Goal: Task Accomplishment & Management: Complete application form

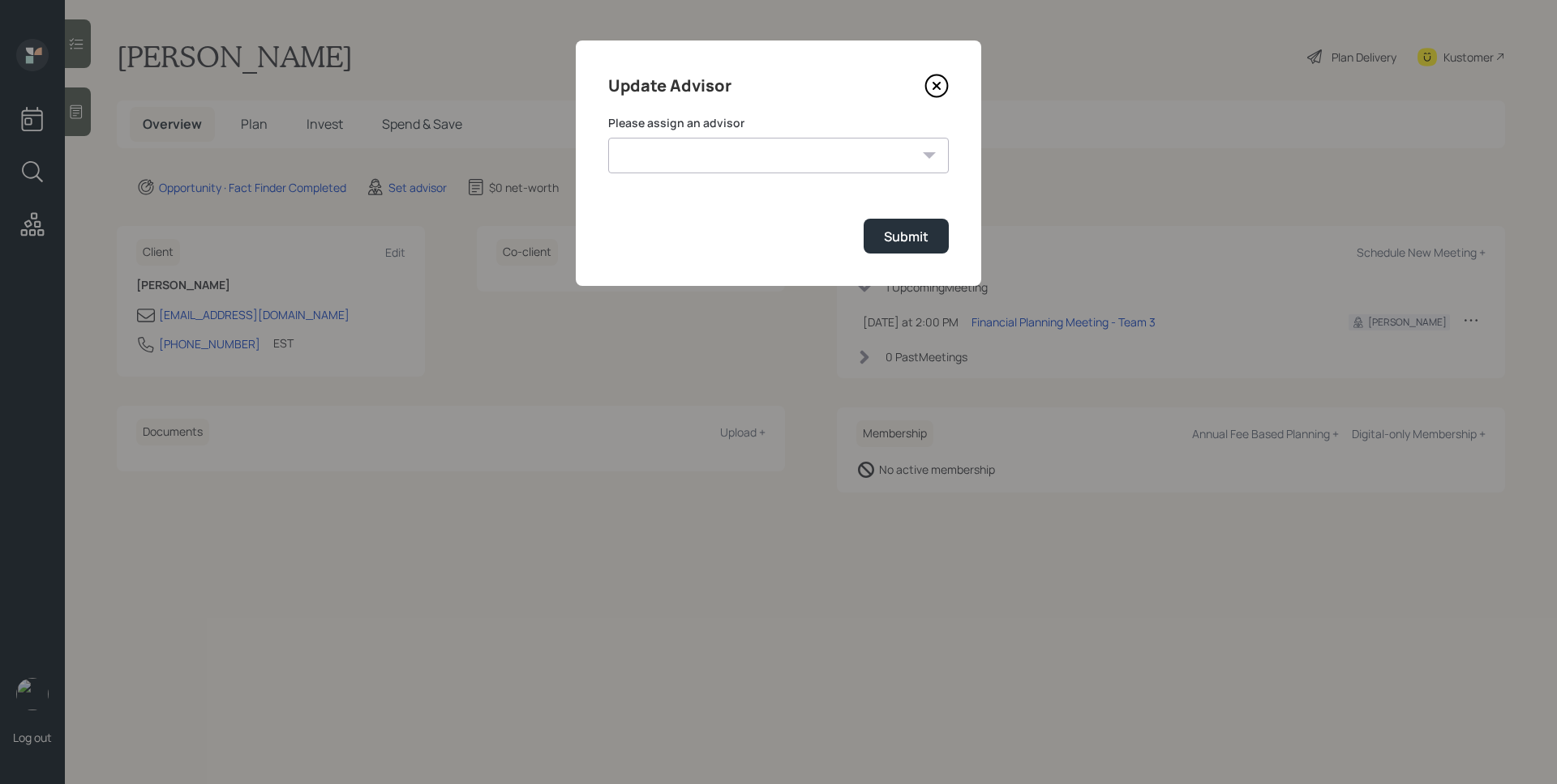
select select "d946c976-65aa-4529-ac9d-02c4f1114fc0"
click at [608, 137] on select "[PERSON_NAME] [PERSON_NAME] End [PERSON_NAME] [PERSON_NAME] [PERSON_NAME] [PERS…" at bounding box center [778, 155] width 341 height 36
click at [907, 235] on div "Submit" at bounding box center [906, 236] width 44 height 18
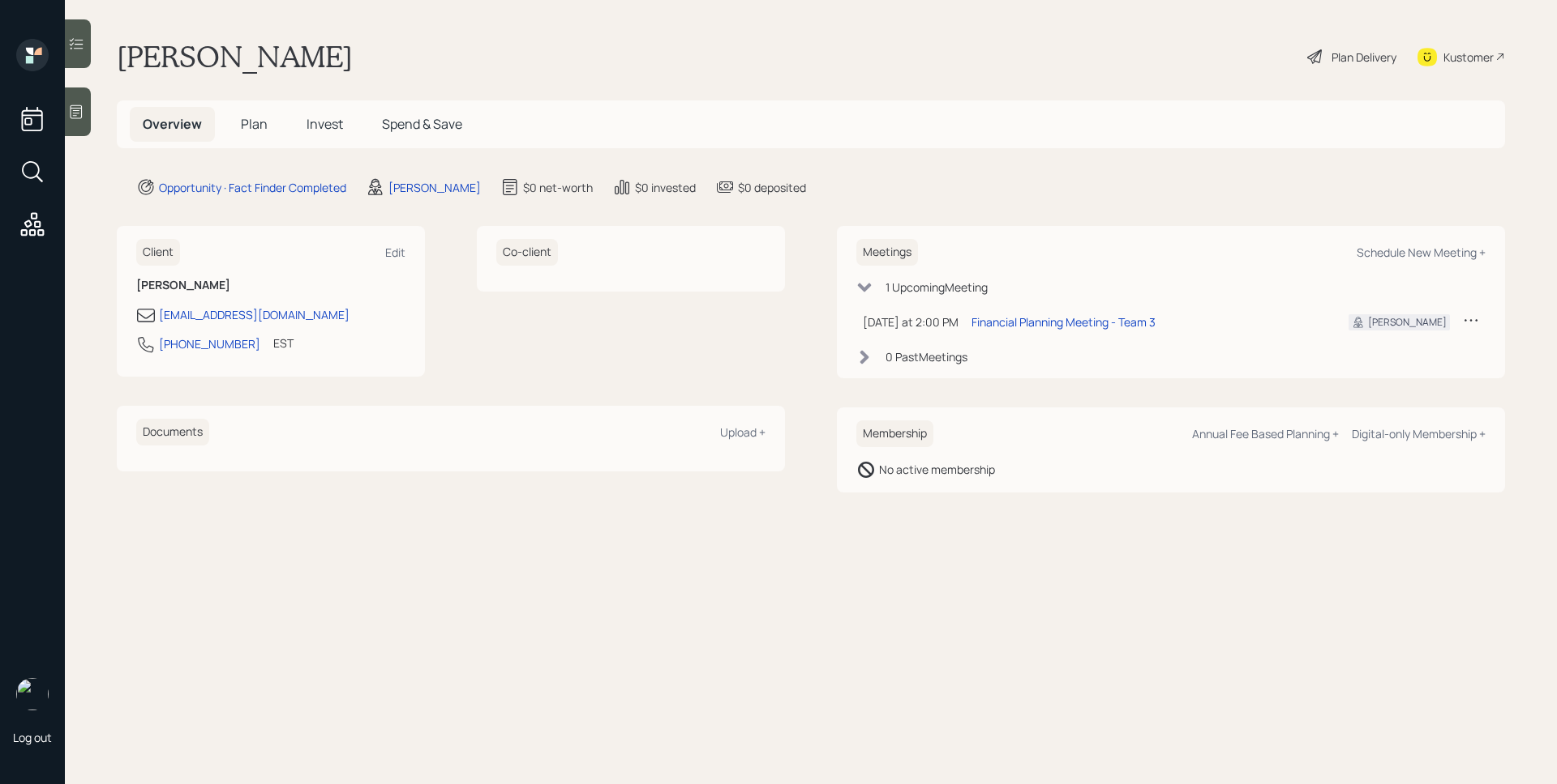
click at [85, 113] on div at bounding box center [78, 112] width 26 height 49
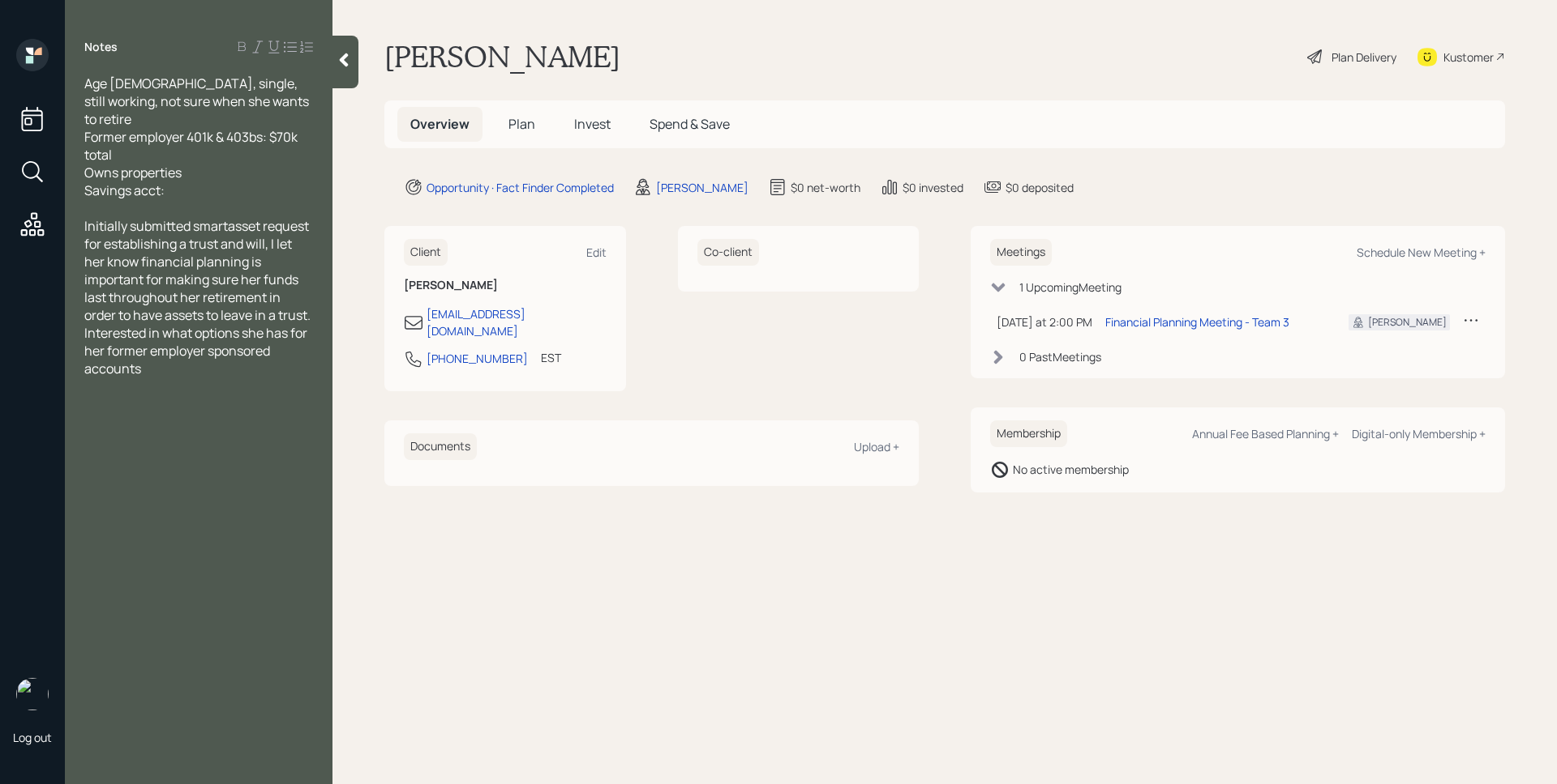
click at [521, 125] on span "Plan" at bounding box center [521, 124] width 26 height 18
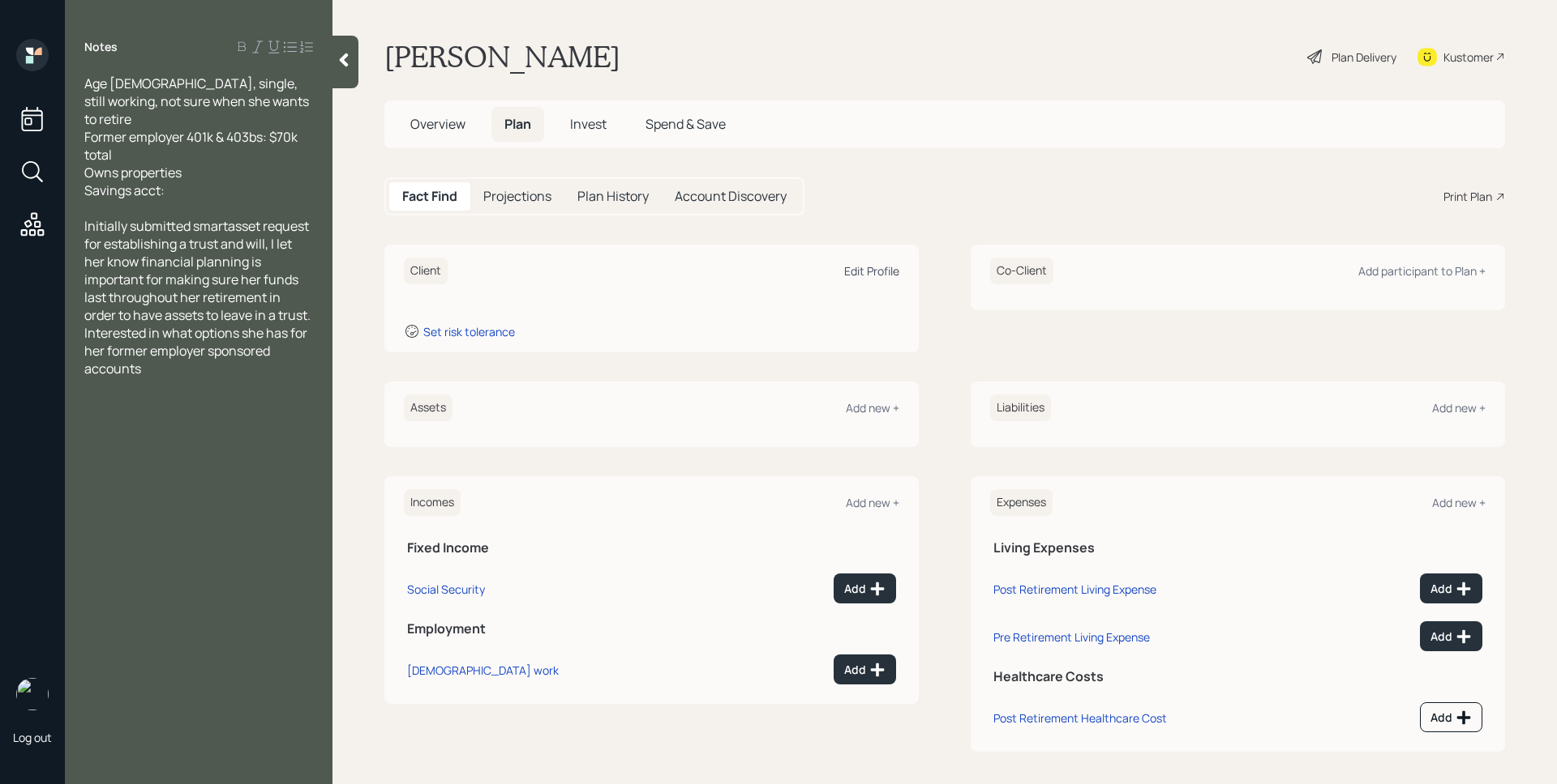
click at [872, 266] on div "Edit Profile" at bounding box center [872, 271] width 55 height 15
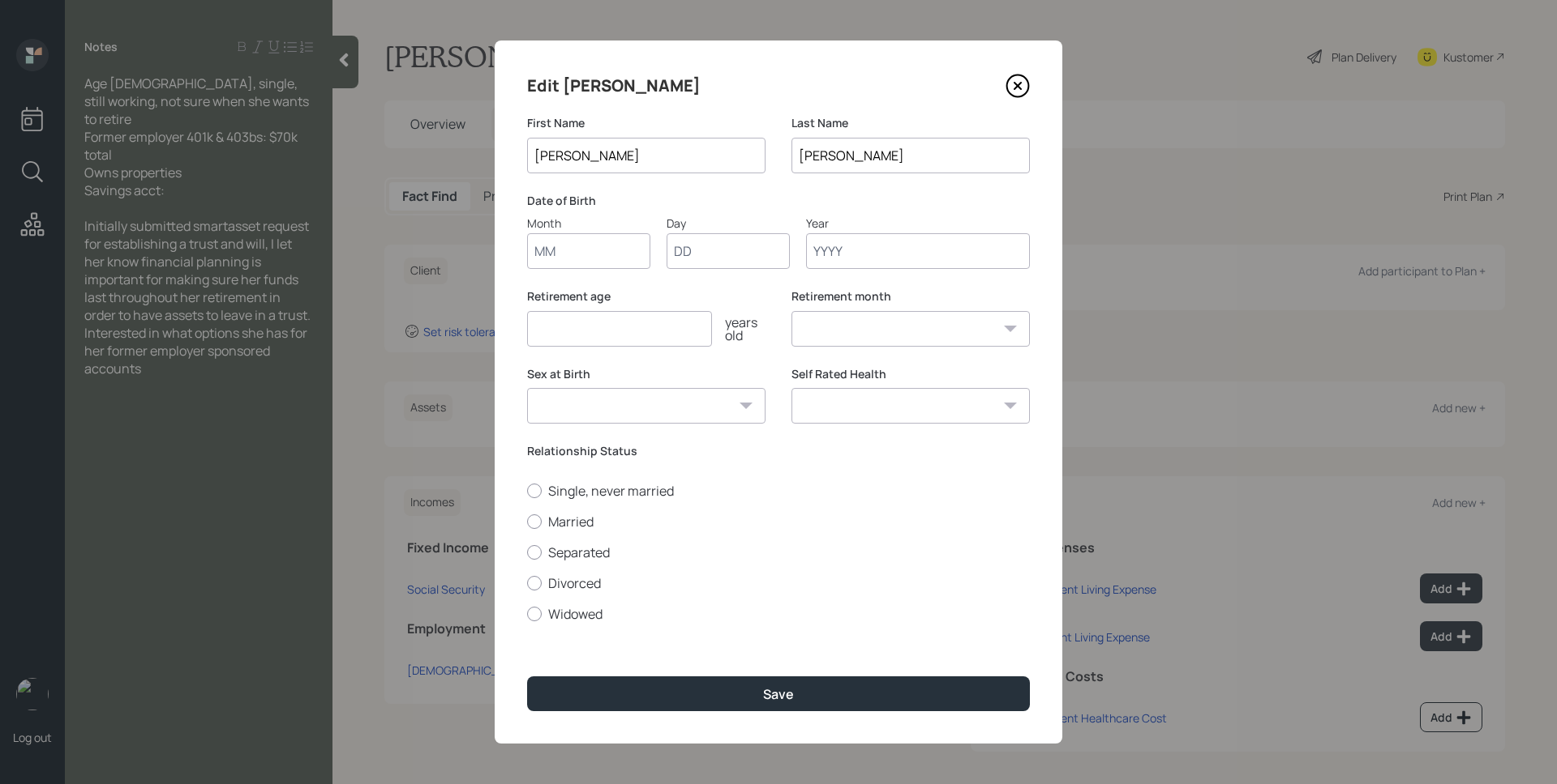
click at [627, 241] on input "Month" at bounding box center [588, 252] width 123 height 36
type input "01"
type input "1961"
select select "1"
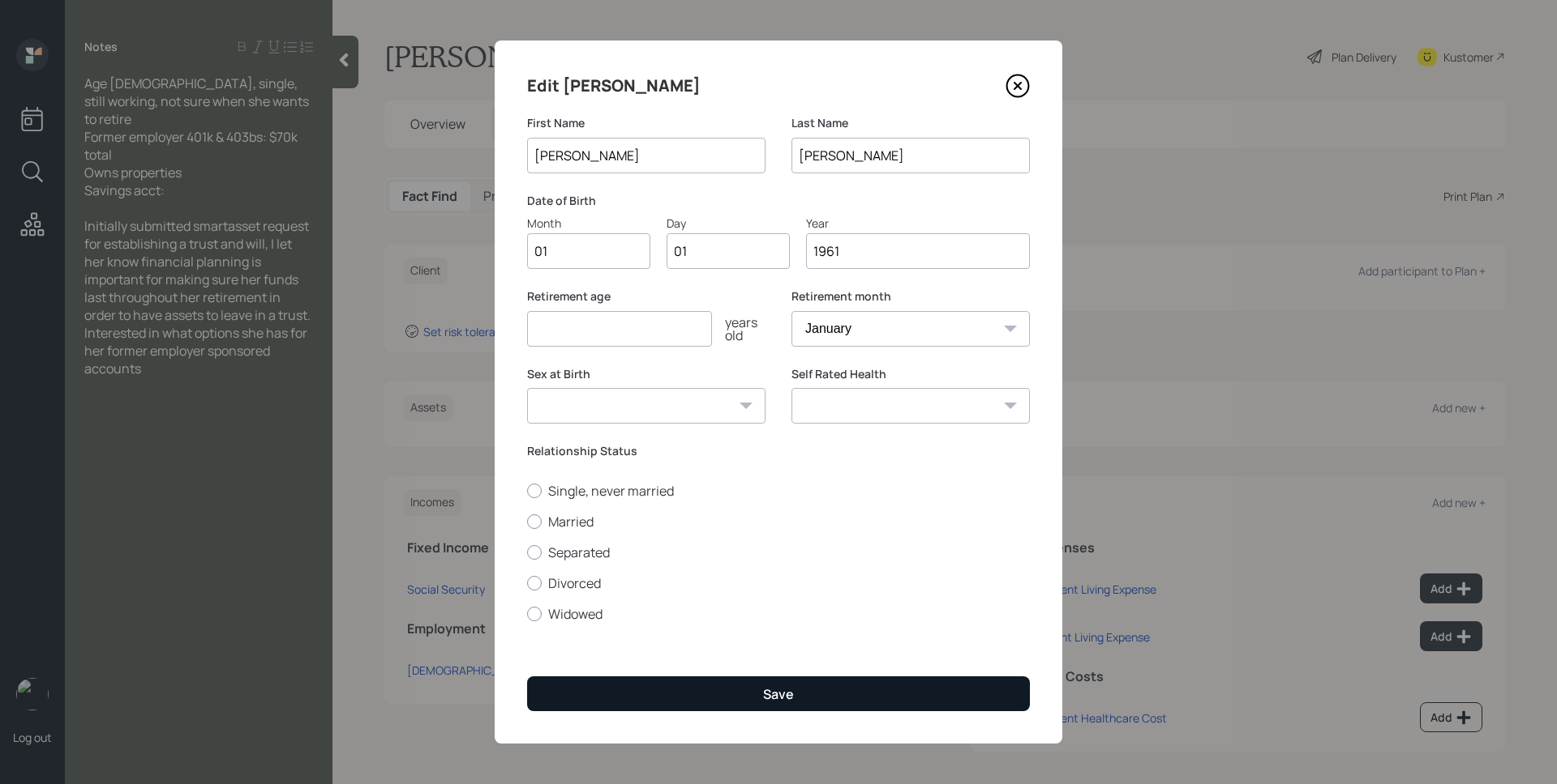
type input "1961"
click at [790, 701] on div "Save" at bounding box center [778, 694] width 31 height 18
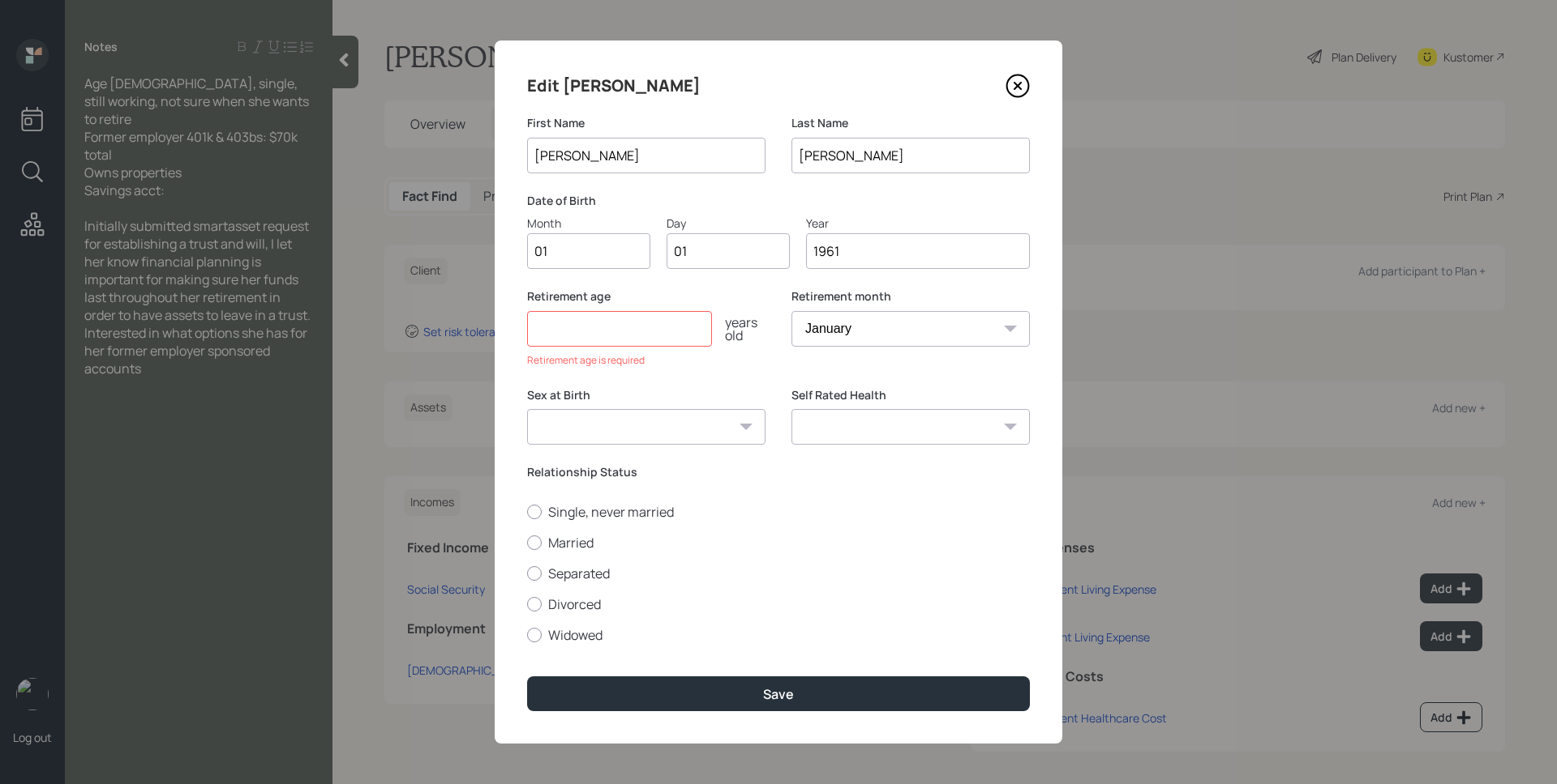
click at [623, 332] on input "number" at bounding box center [619, 329] width 185 height 36
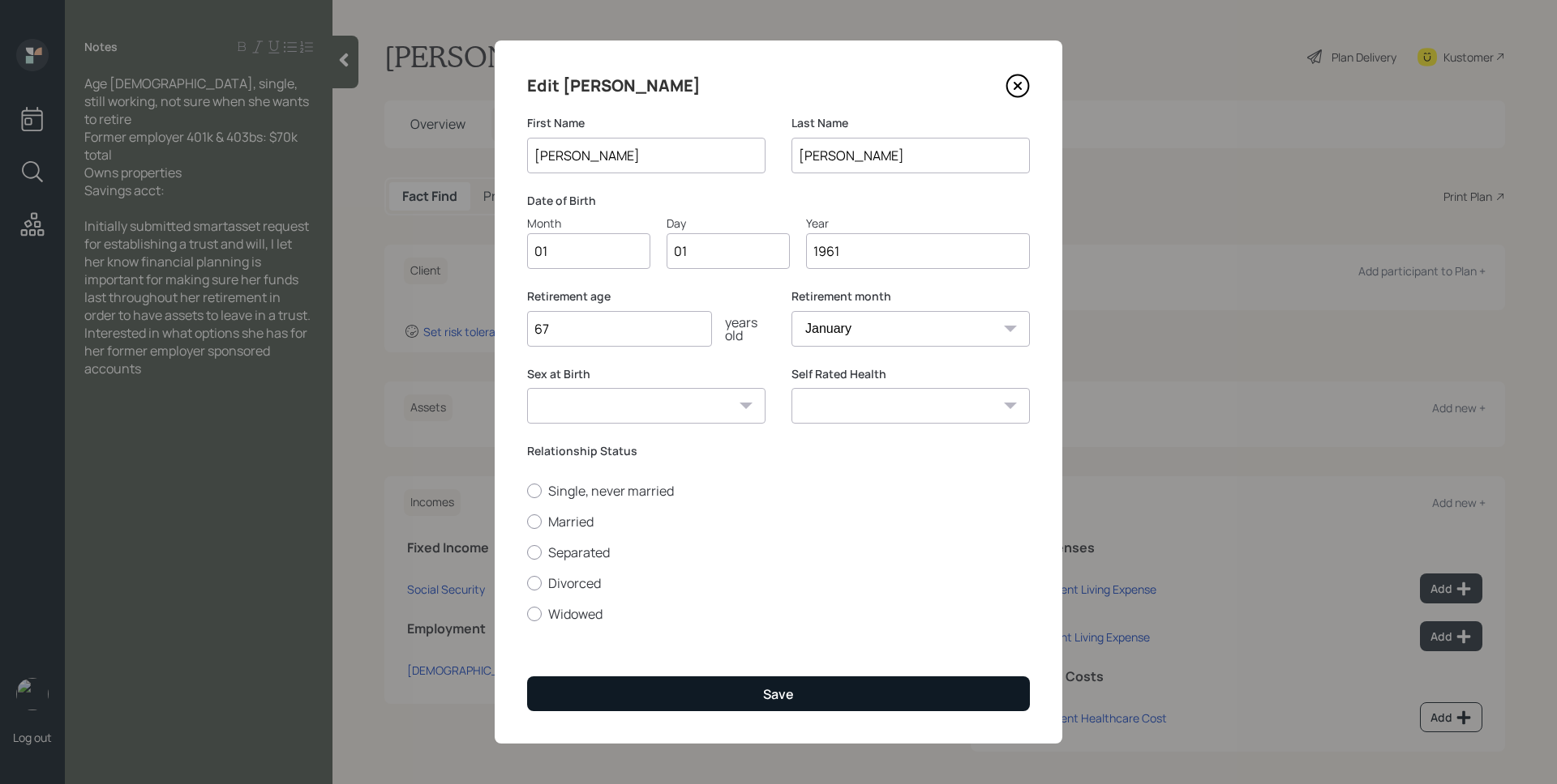
type input "67"
click at [755, 688] on button "Save" at bounding box center [778, 694] width 503 height 35
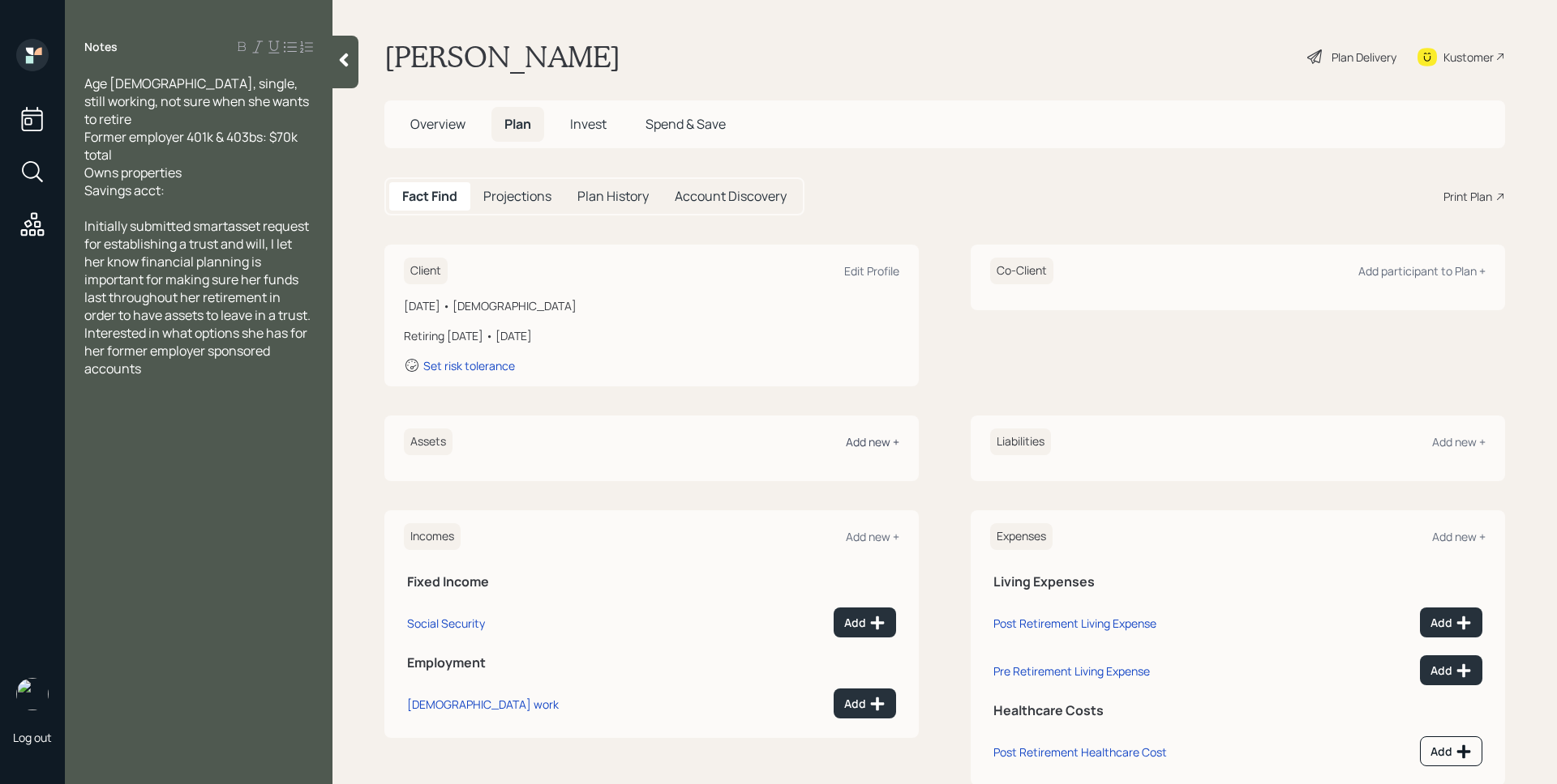
click at [872, 439] on div "Add new +" at bounding box center [872, 442] width 54 height 15
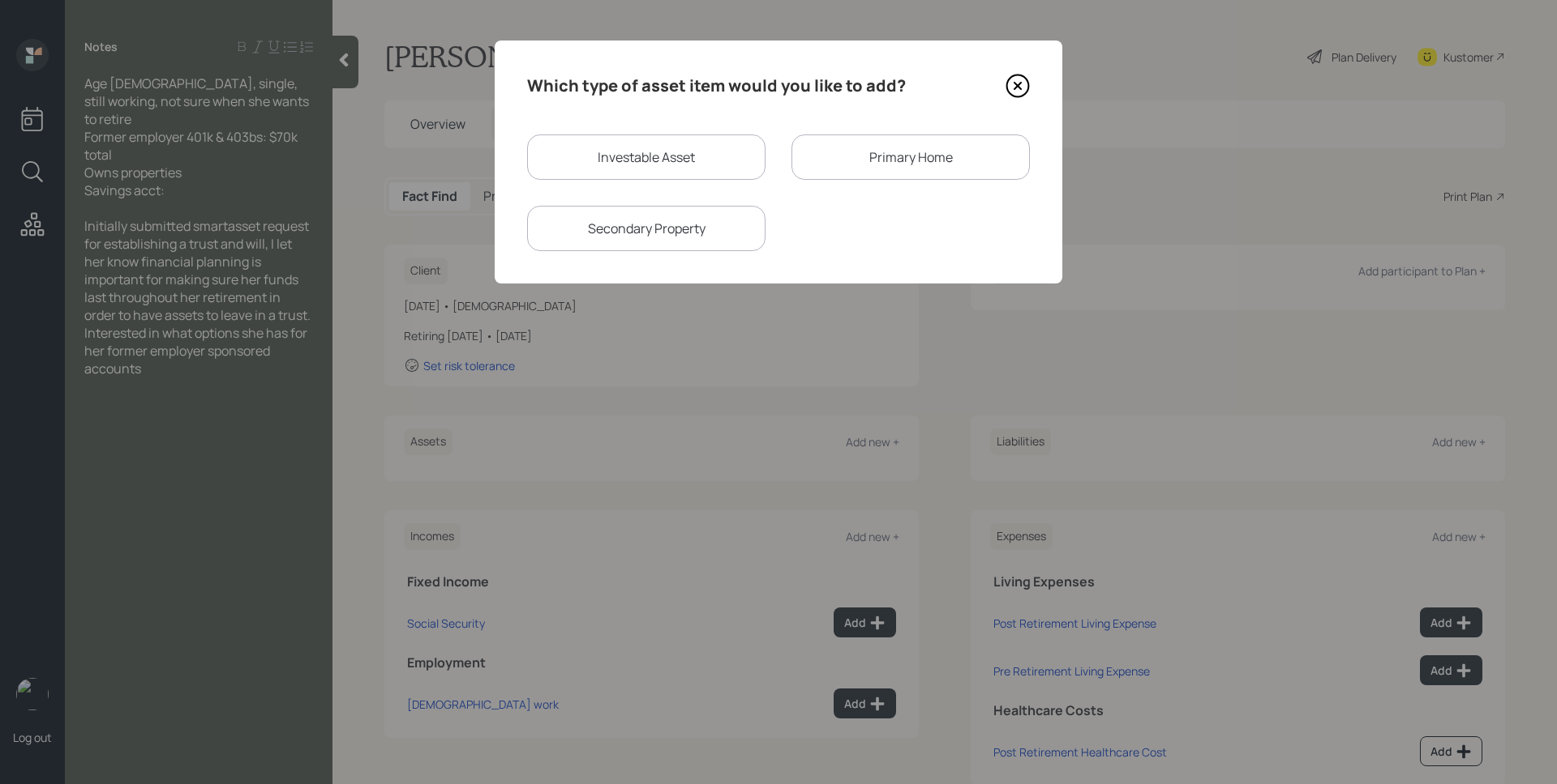
click at [628, 152] on div "Investable Asset" at bounding box center [645, 157] width 238 height 45
select select "taxable"
select select "balanced"
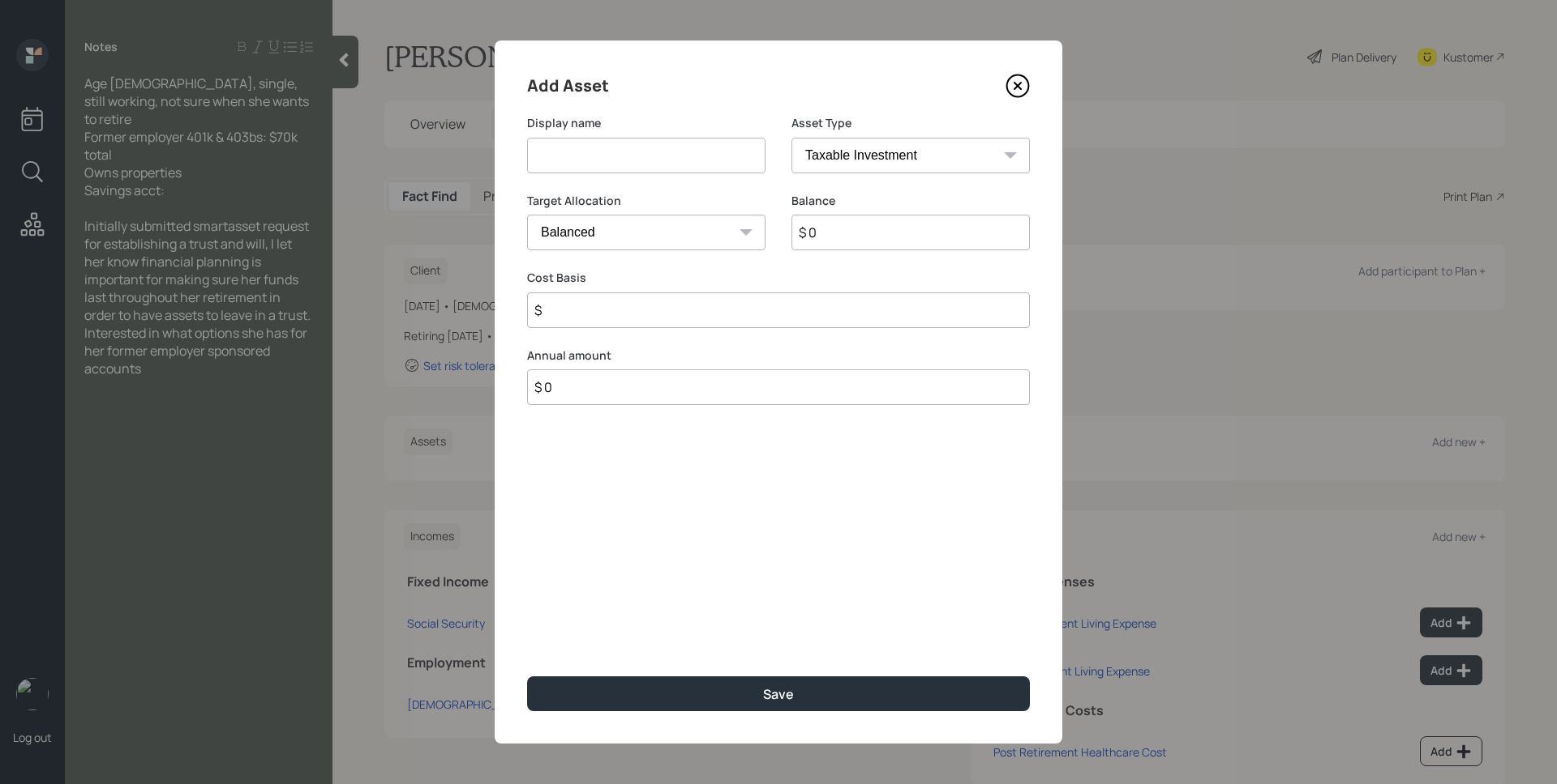
click at [628, 152] on input at bounding box center [645, 155] width 238 height 36
type input "401k/403b"
click at [883, 159] on select "SEP IRA IRA Roth IRA 401(k) Roth 401(k) 403(b) Roth 403(b) 457(b) Roth 457(b) H…" at bounding box center [910, 155] width 238 height 36
select select "ira"
click at [791, 137] on select "SEP IRA IRA Roth IRA 401(k) Roth 401(k) 403(b) Roth 403(b) 457(b) Roth 457(b) H…" at bounding box center [910, 155] width 238 height 36
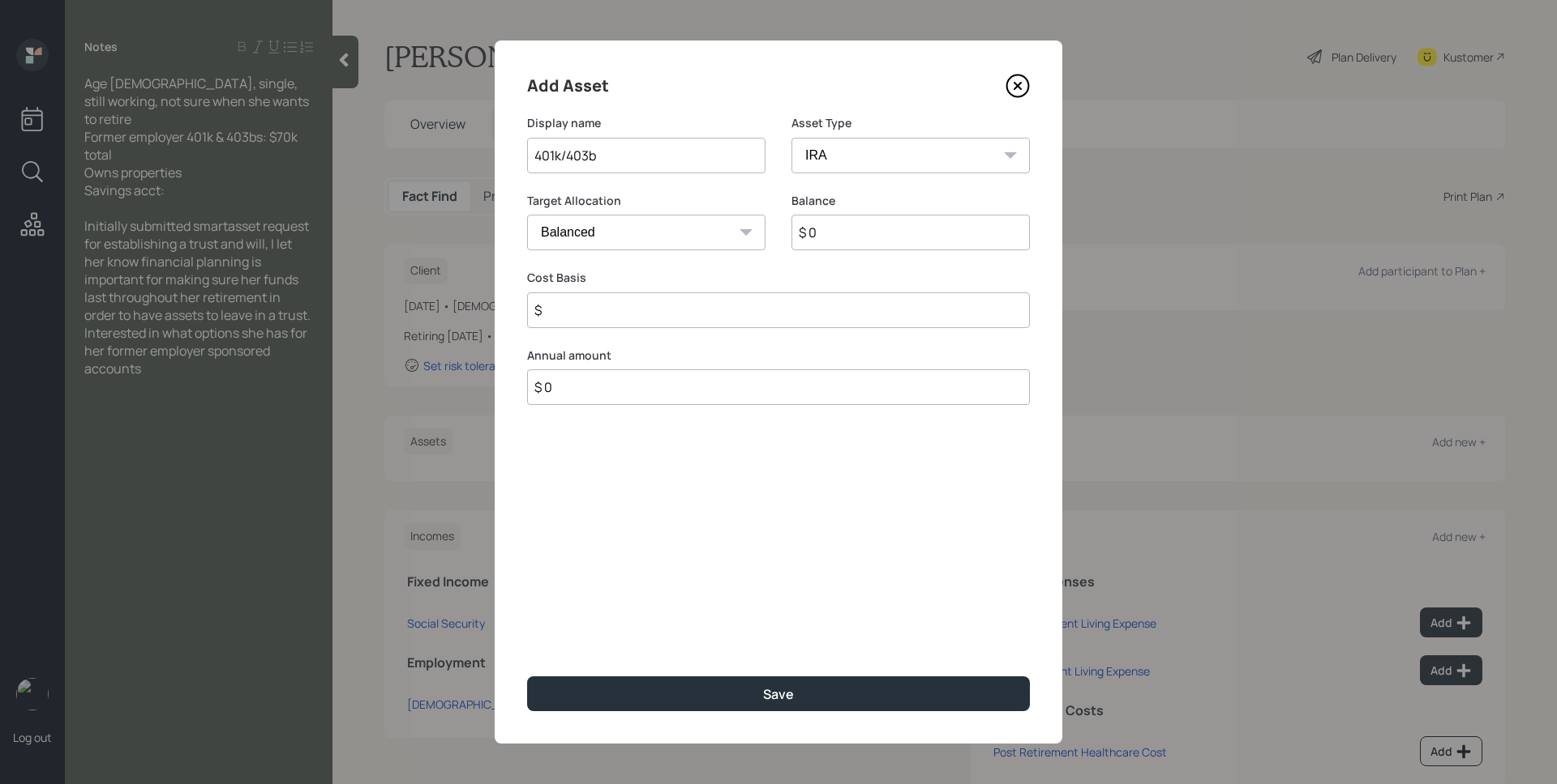
type input "$"
click at [889, 241] on input "$ 0" at bounding box center [910, 233] width 238 height 36
type input "$ 70,000"
type input "$ 0"
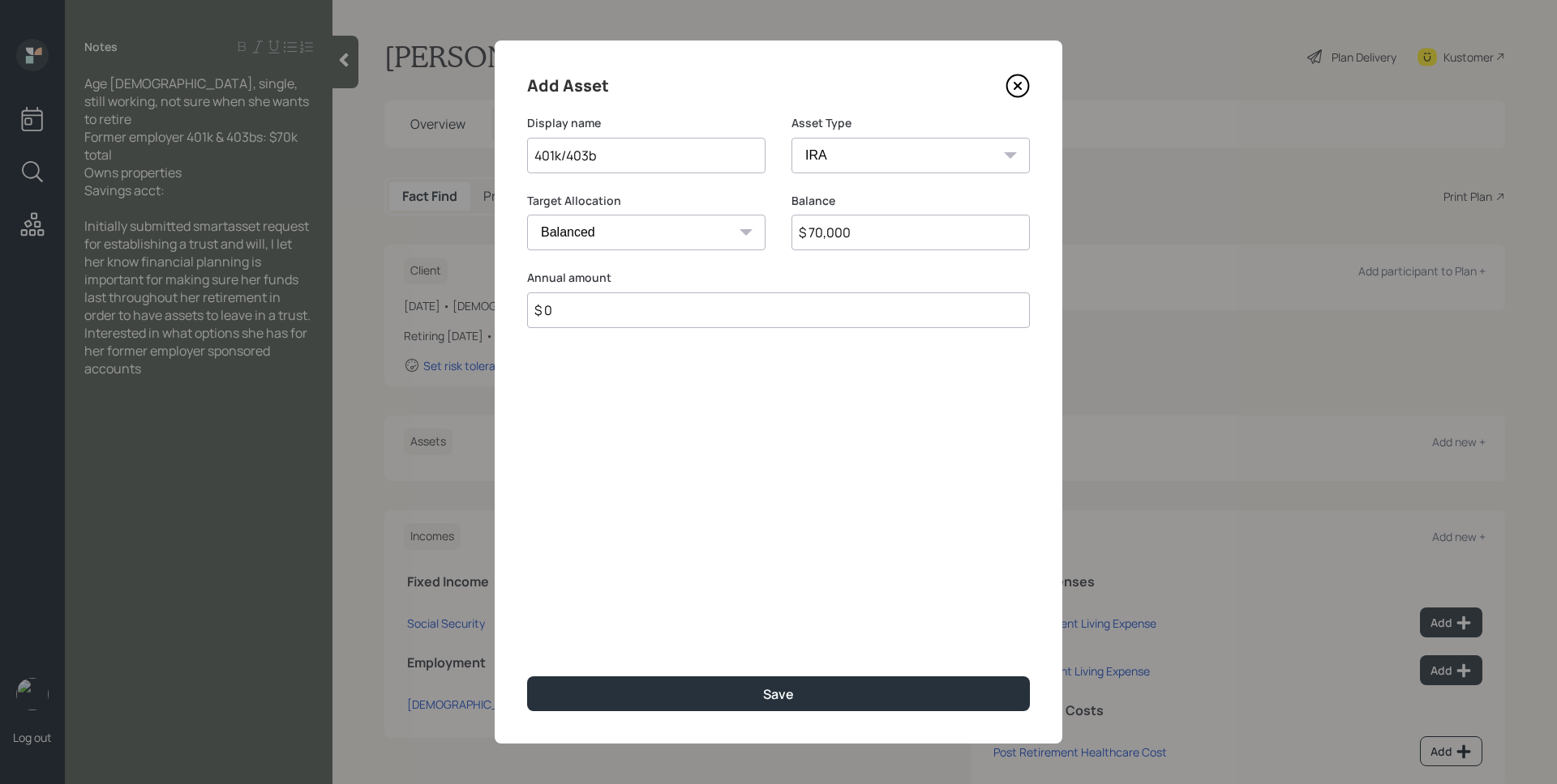
click at [527, 677] on button "Save" at bounding box center [778, 694] width 503 height 35
